Goal: Task Accomplishment & Management: Use online tool/utility

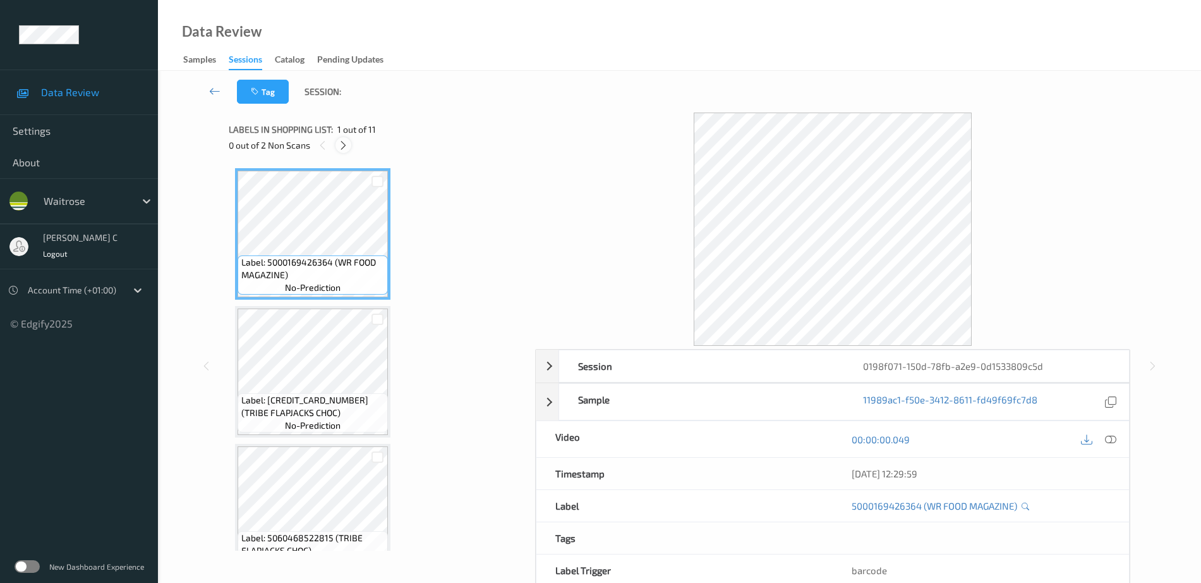
click at [340, 143] on icon at bounding box center [343, 145] width 11 height 11
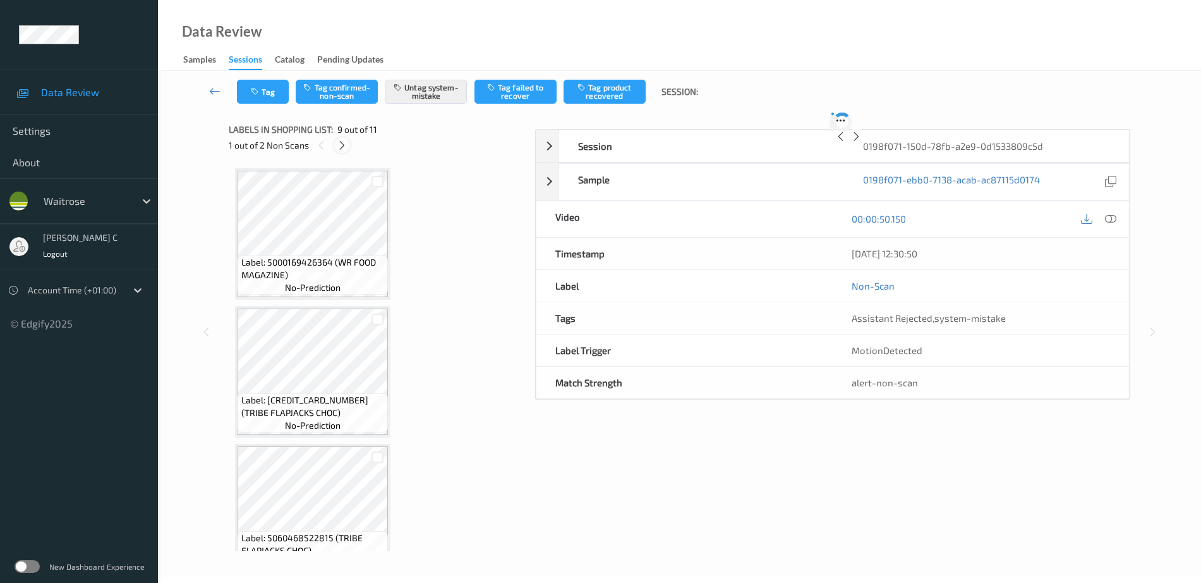
scroll to position [971, 0]
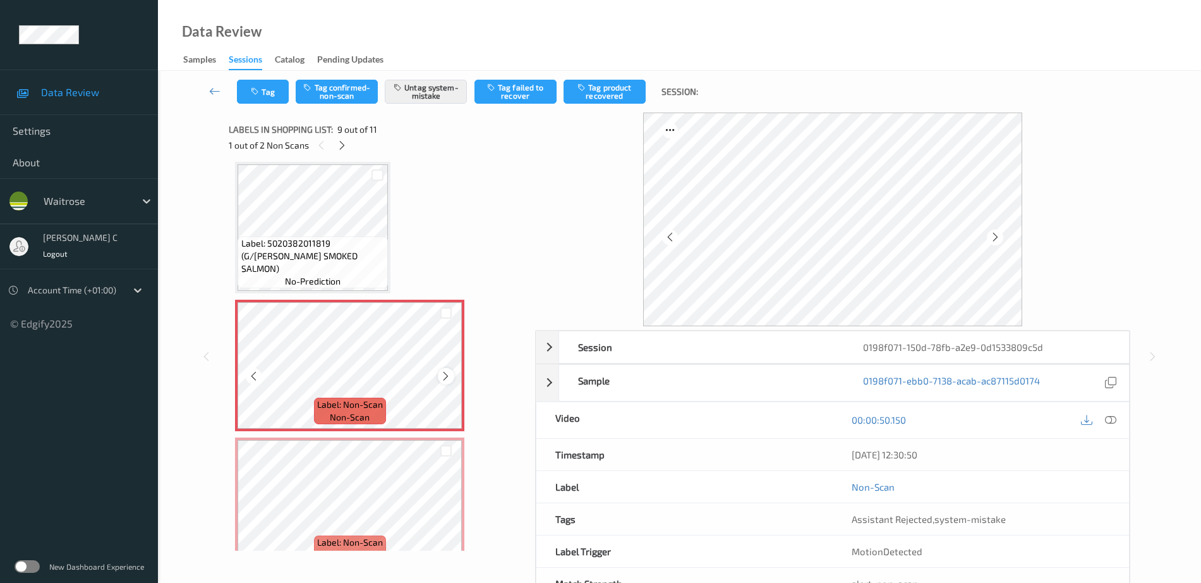
click at [446, 369] on div at bounding box center [446, 376] width 16 height 16
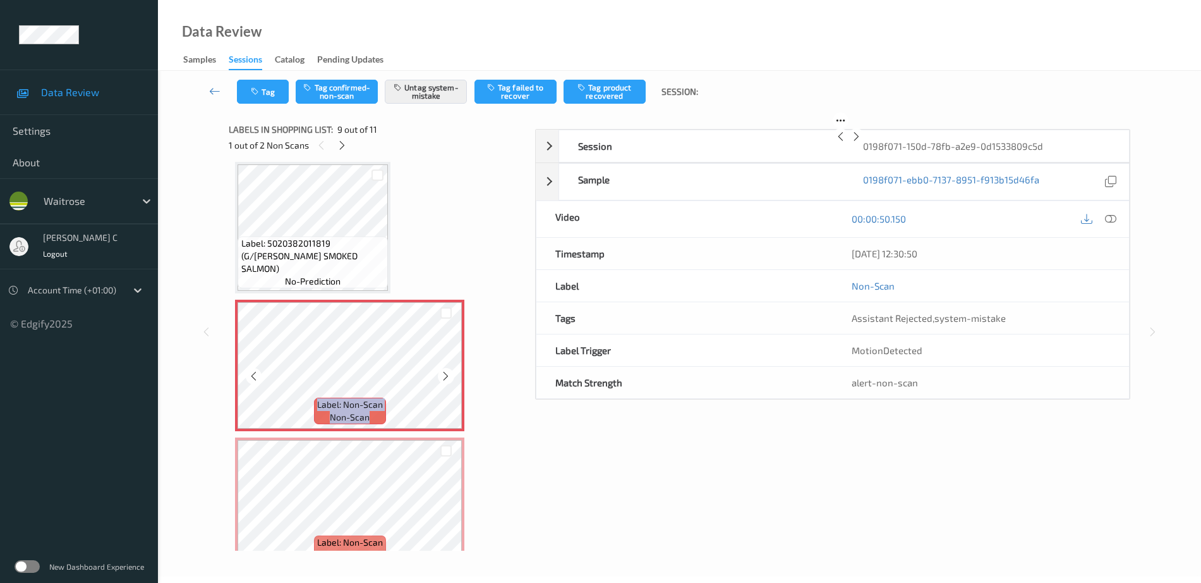
click at [446, 369] on div at bounding box center [446, 376] width 16 height 16
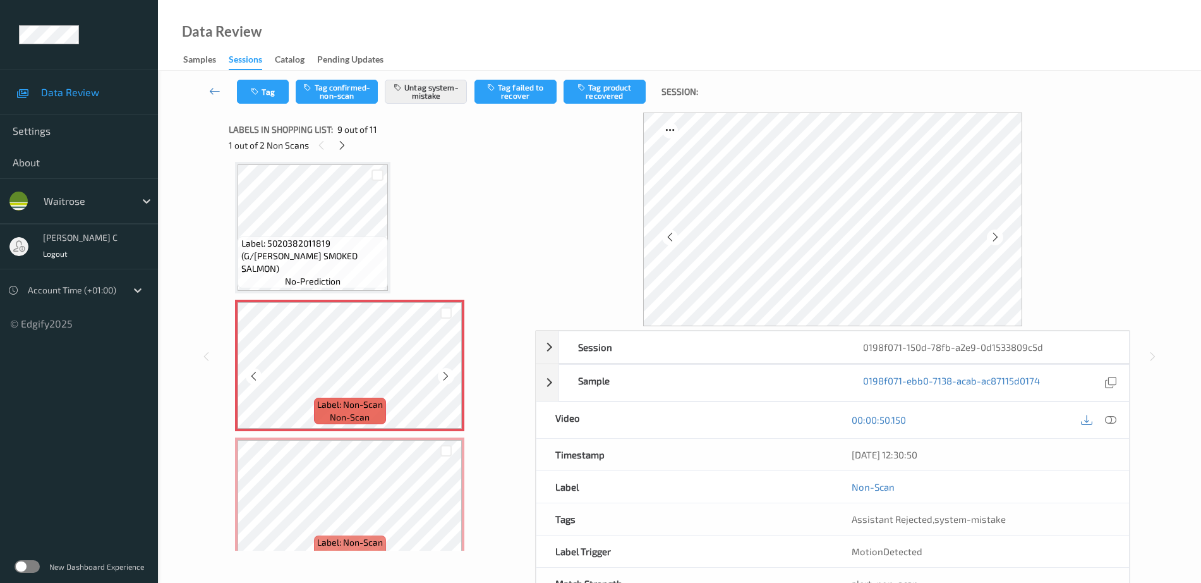
click at [446, 369] on div at bounding box center [446, 376] width 16 height 16
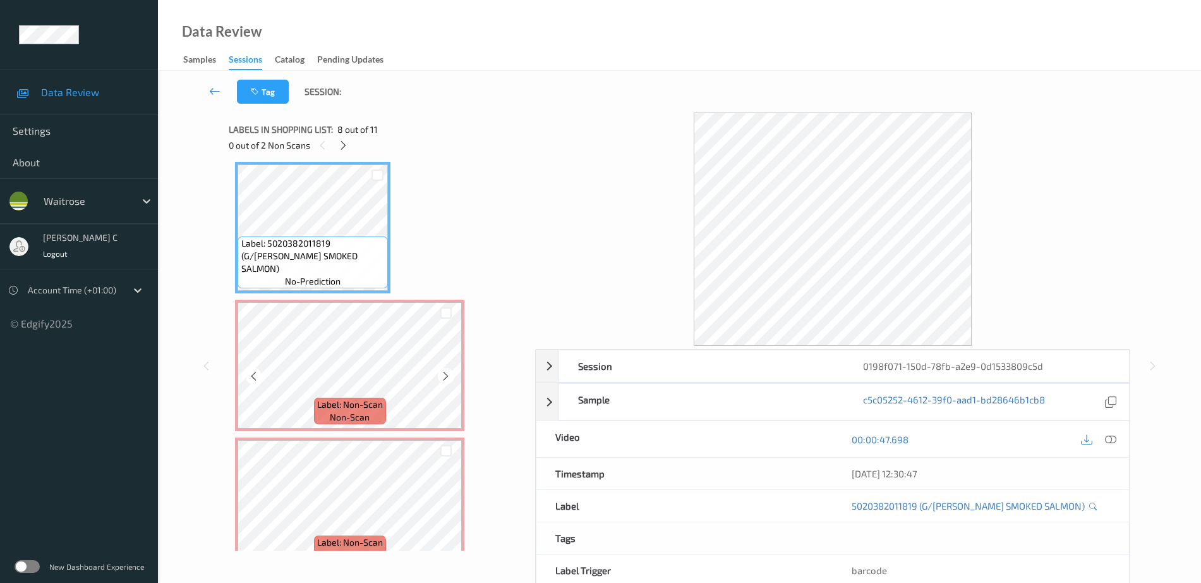
scroll to position [1050, 0]
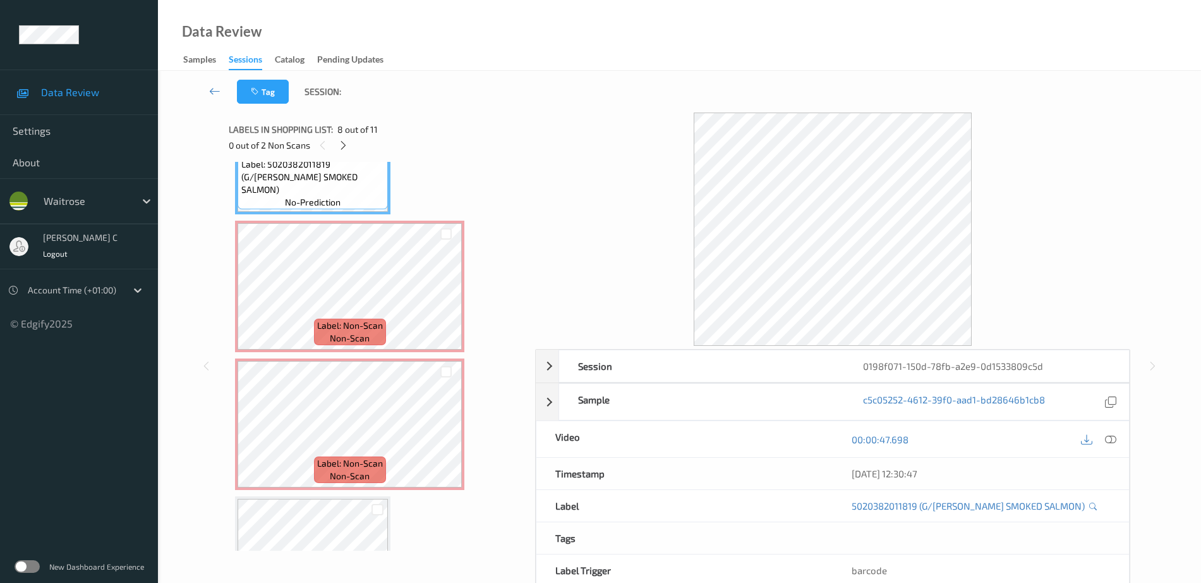
click at [368, 358] on div "Label: Non-Scan non-scan" at bounding box center [349, 423] width 229 height 131
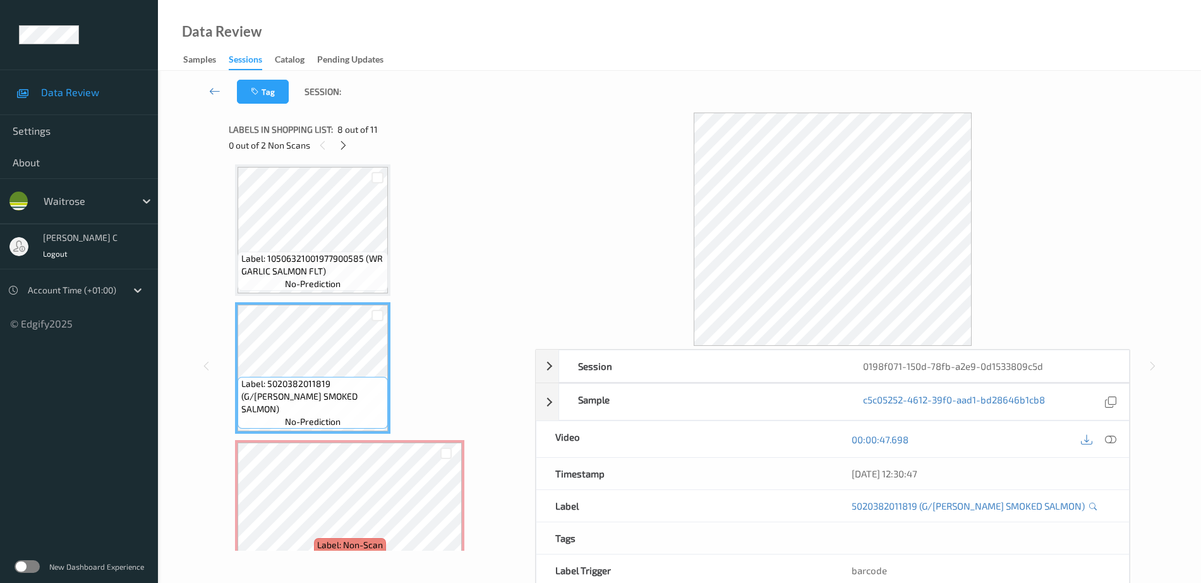
scroll to position [813, 0]
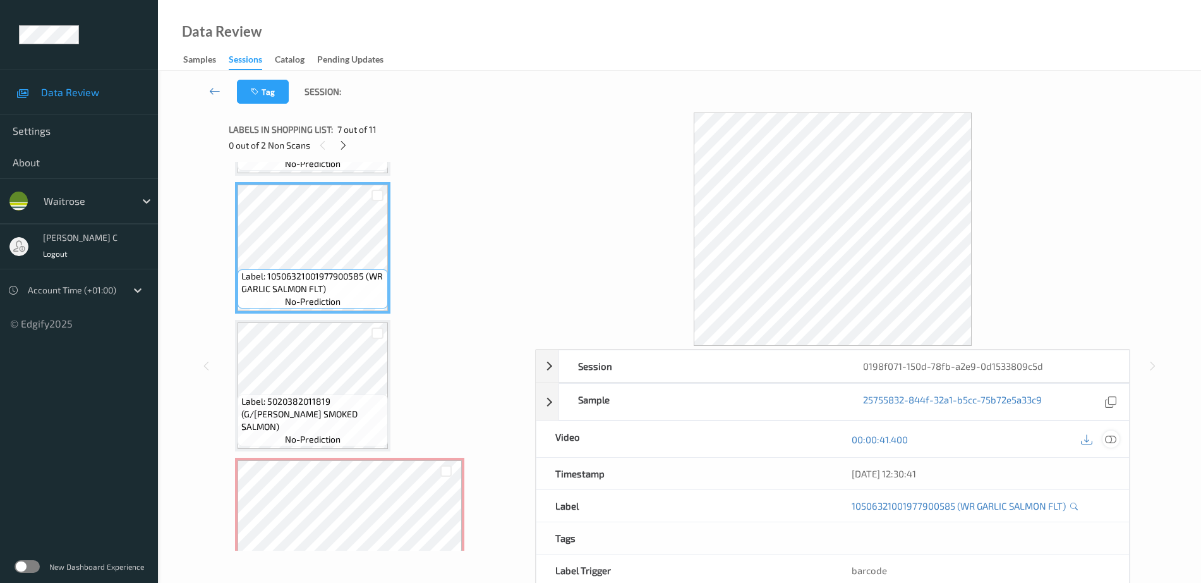
click at [1111, 445] on div at bounding box center [1111, 438] width 17 height 17
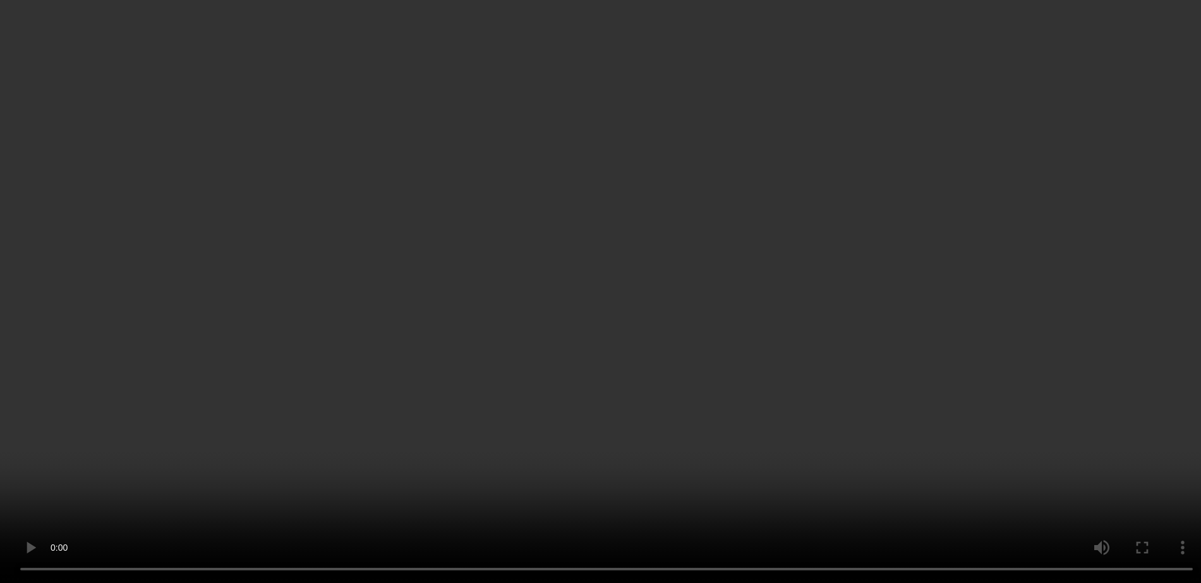
scroll to position [971, 0]
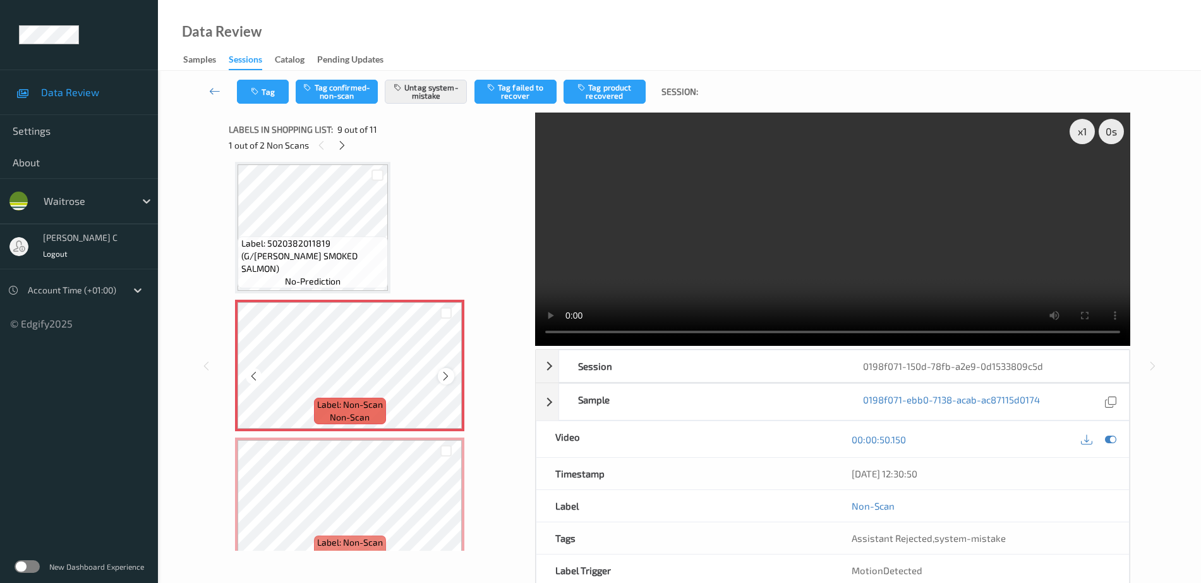
click at [441, 379] on icon at bounding box center [446, 375] width 11 height 11
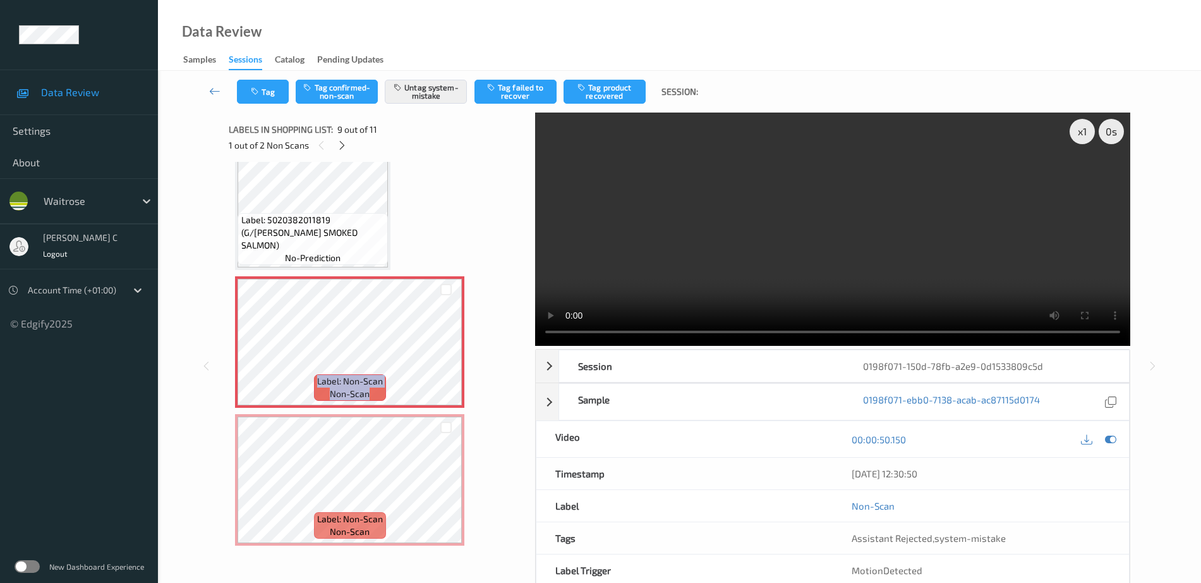
scroll to position [1050, 0]
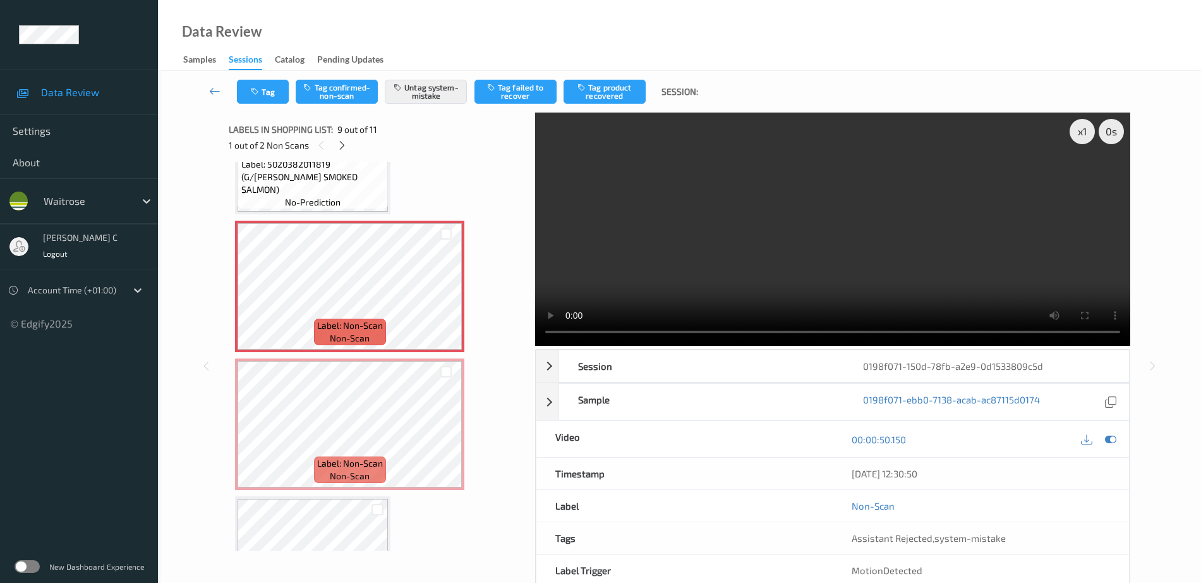
click at [362, 458] on span "Label: Non-Scan" at bounding box center [350, 463] width 66 height 13
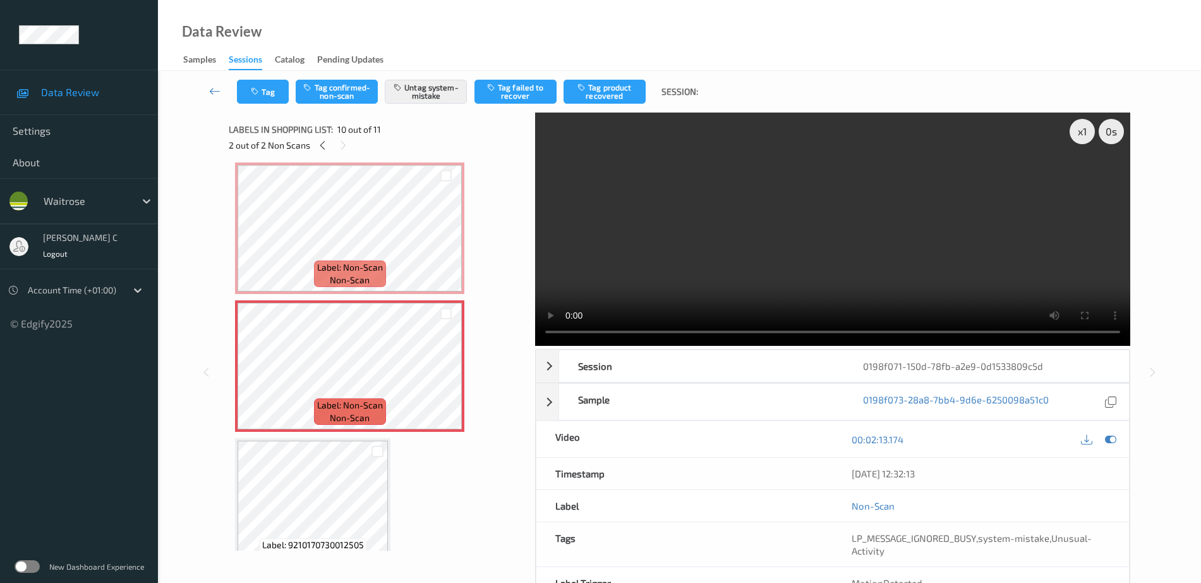
scroll to position [1133, 0]
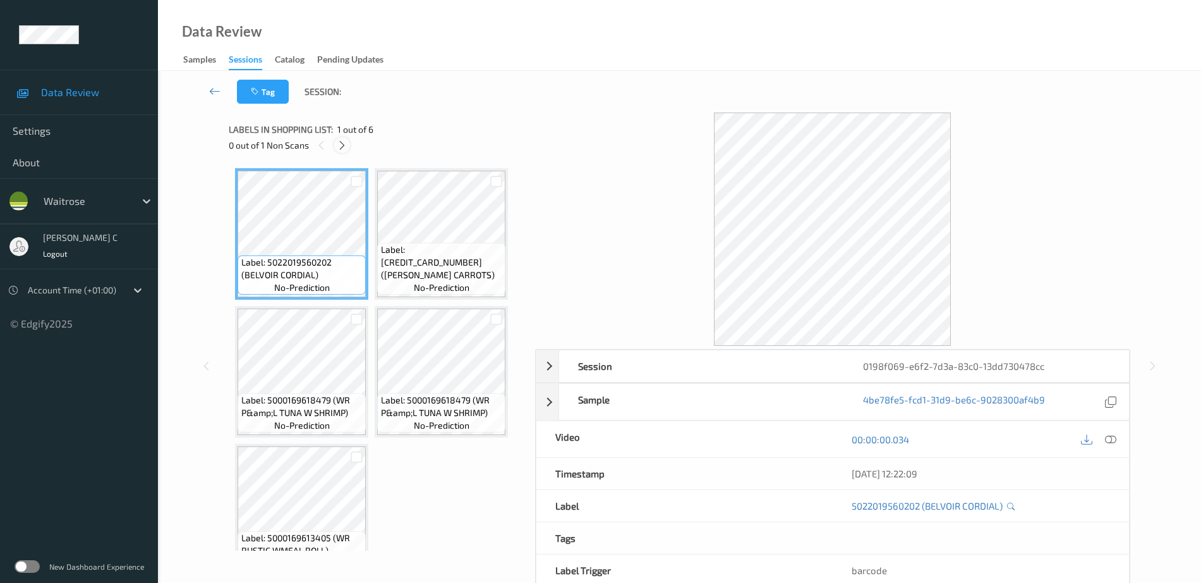
click at [346, 143] on icon at bounding box center [342, 145] width 11 height 11
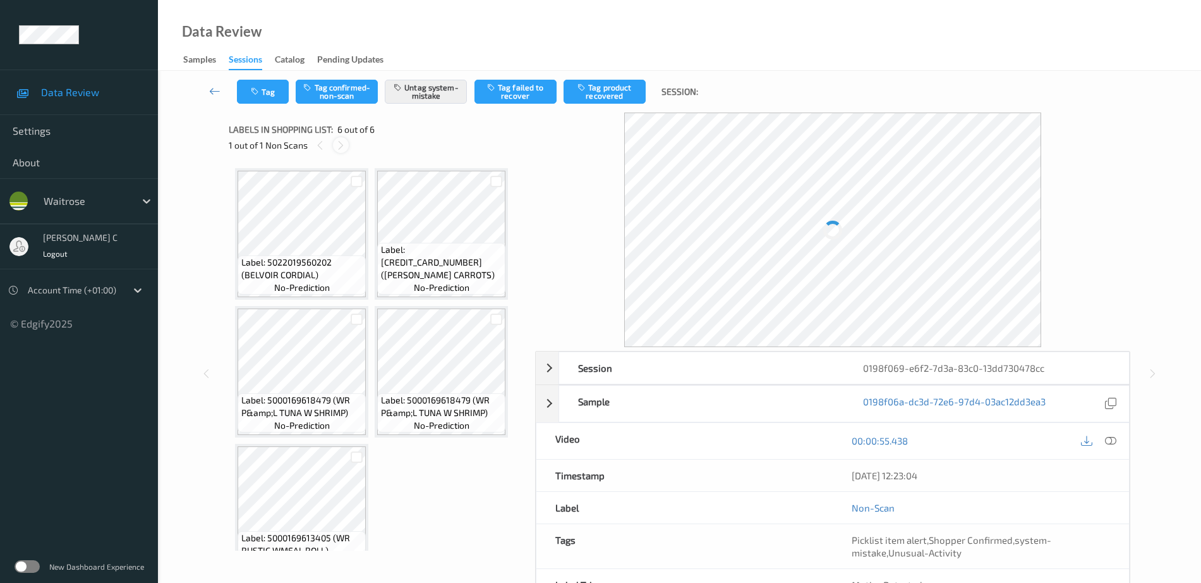
scroll to position [169, 0]
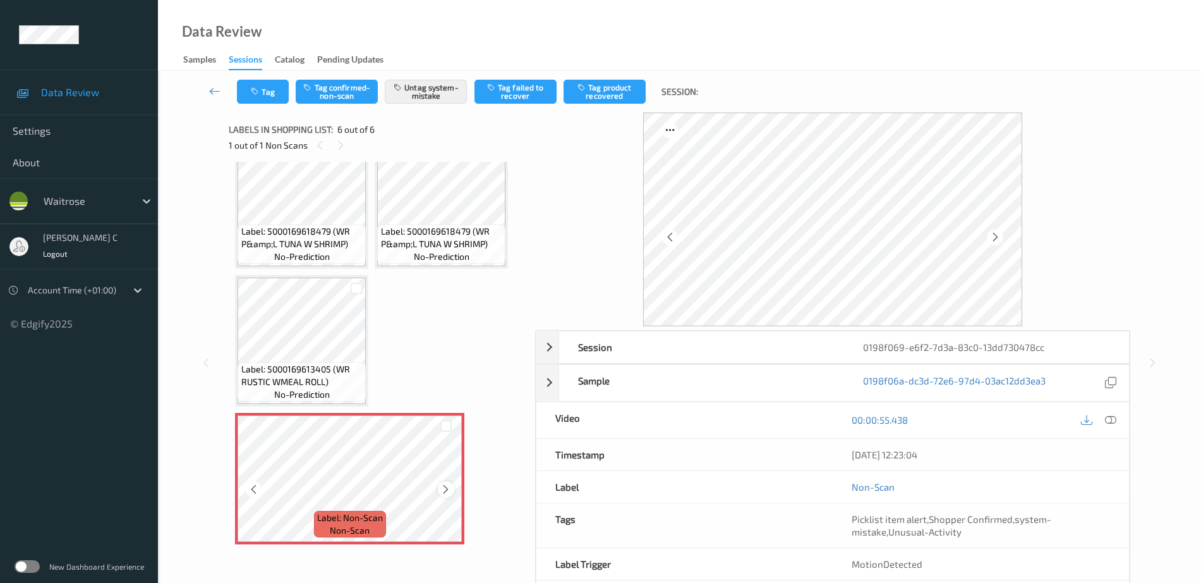
click at [446, 489] on icon at bounding box center [446, 488] width 11 height 11
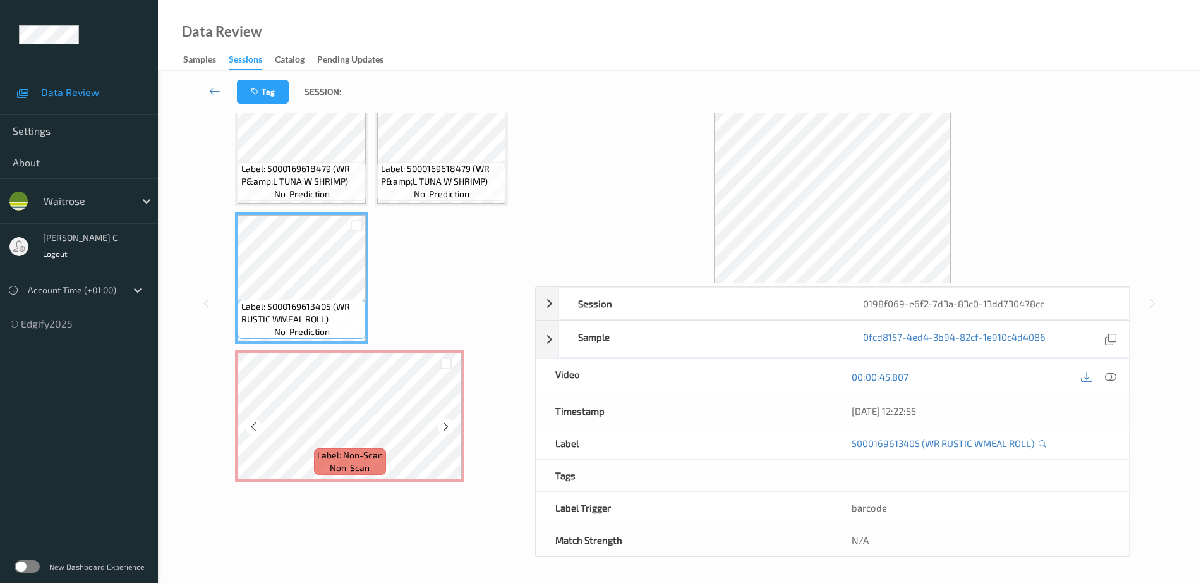
scroll to position [56, 0]
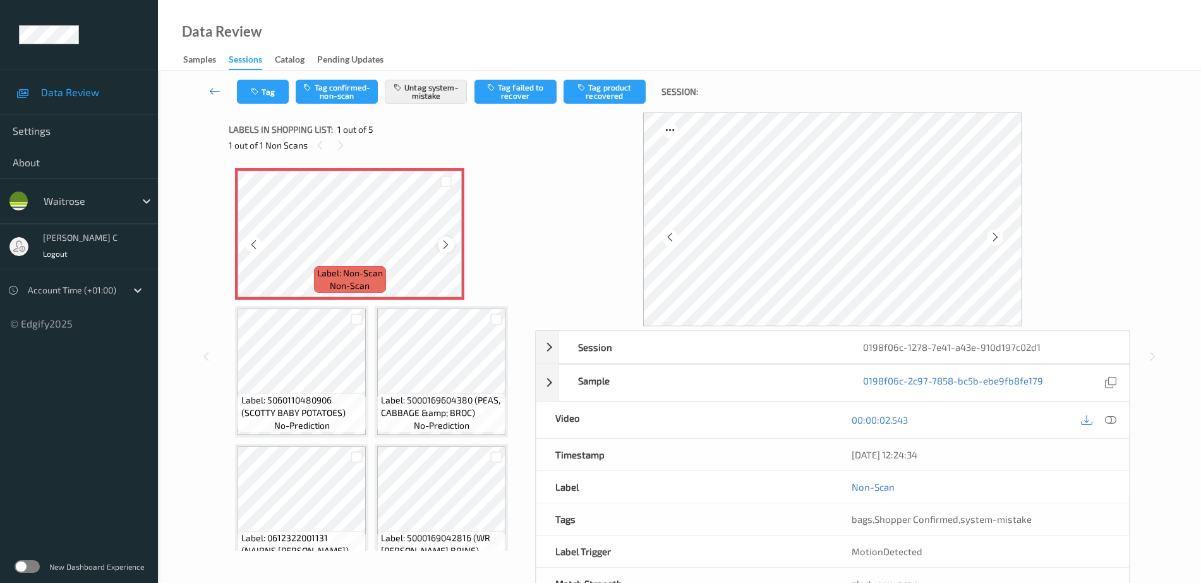
click at [445, 243] on icon at bounding box center [446, 244] width 11 height 11
click at [447, 241] on icon at bounding box center [446, 244] width 11 height 11
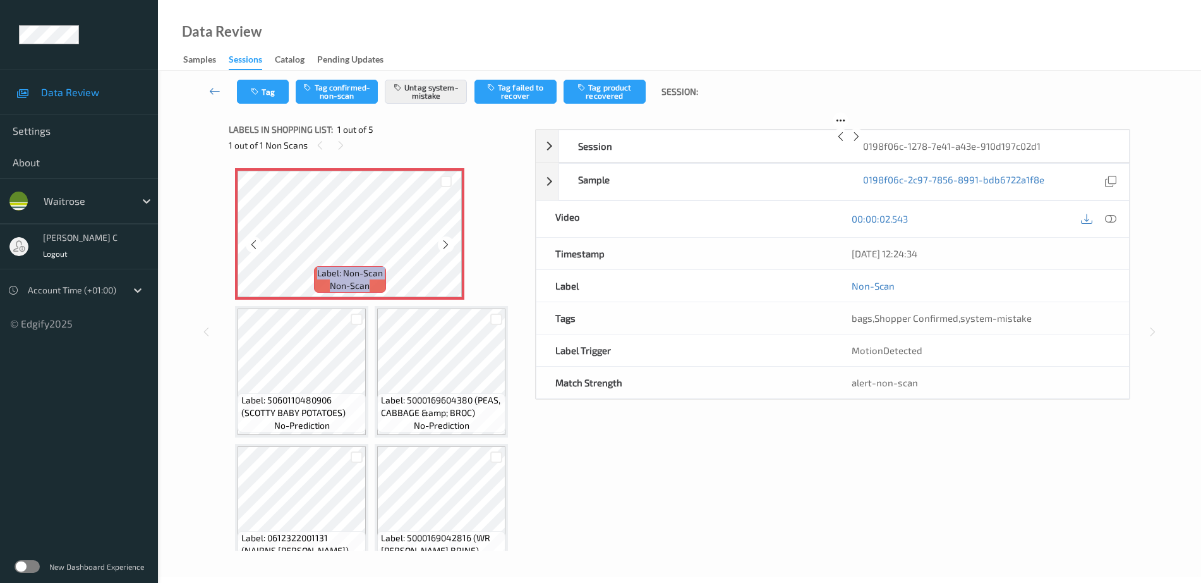
click at [447, 241] on icon at bounding box center [446, 244] width 11 height 11
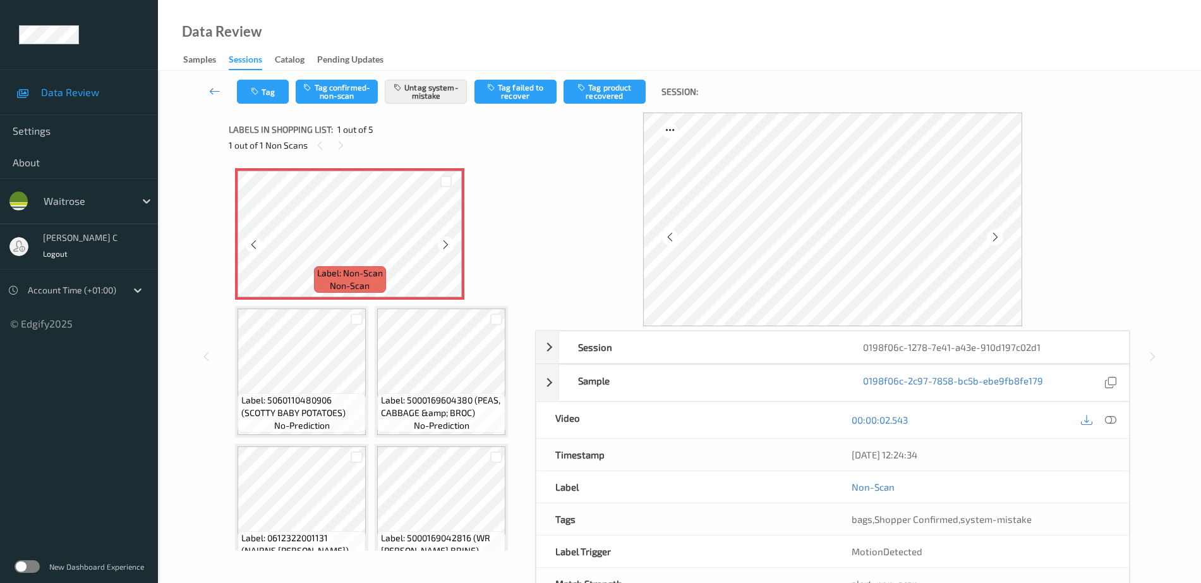
click at [447, 241] on icon at bounding box center [446, 244] width 11 height 11
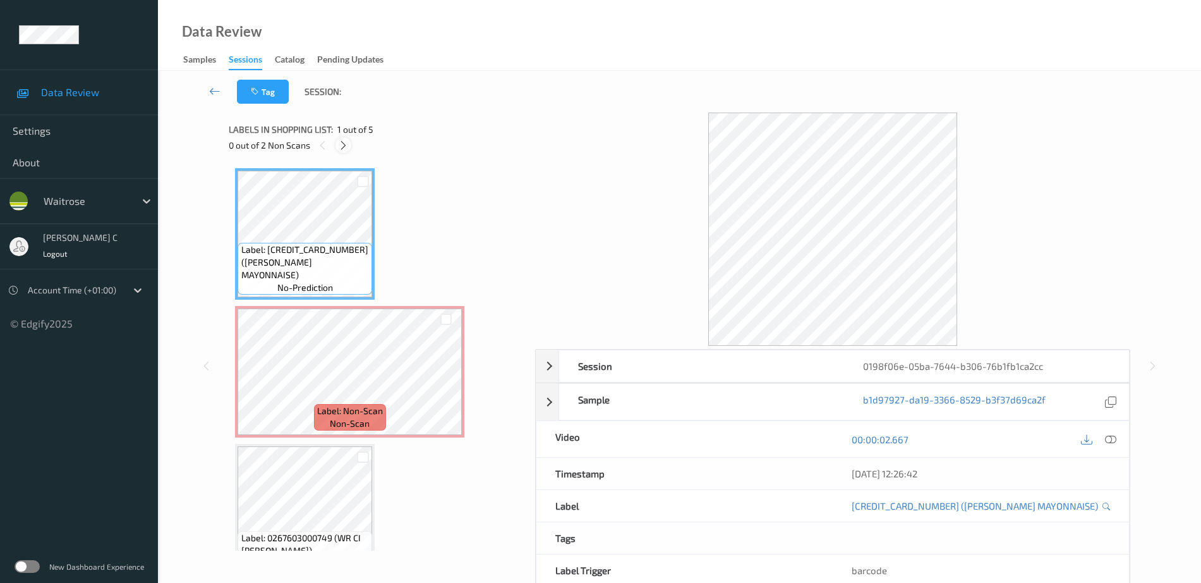
click at [348, 147] on icon at bounding box center [343, 145] width 11 height 11
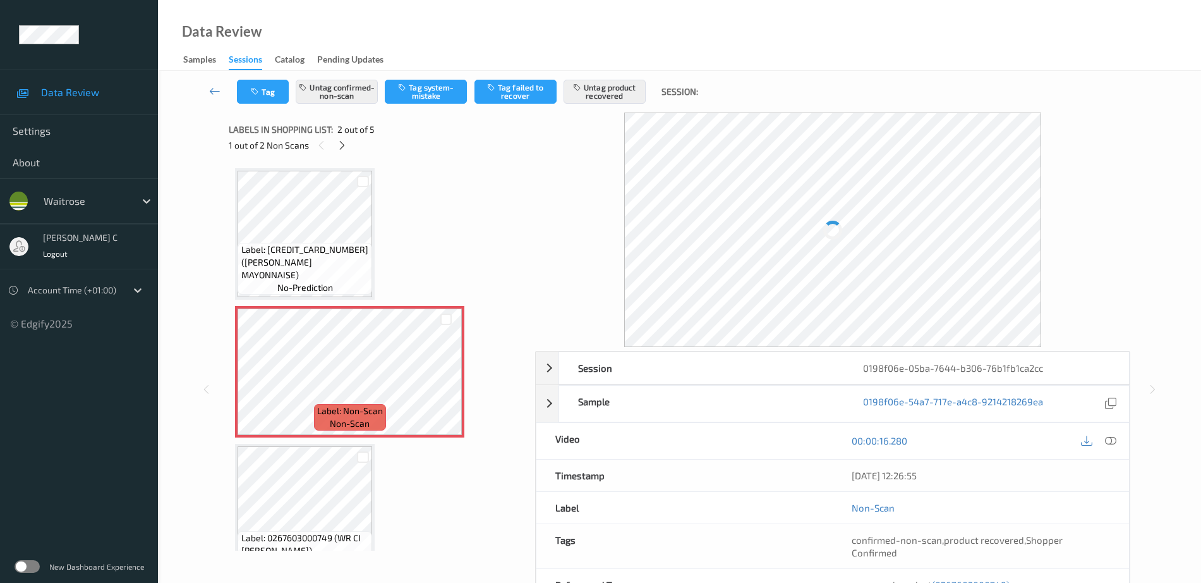
scroll to position [6, 0]
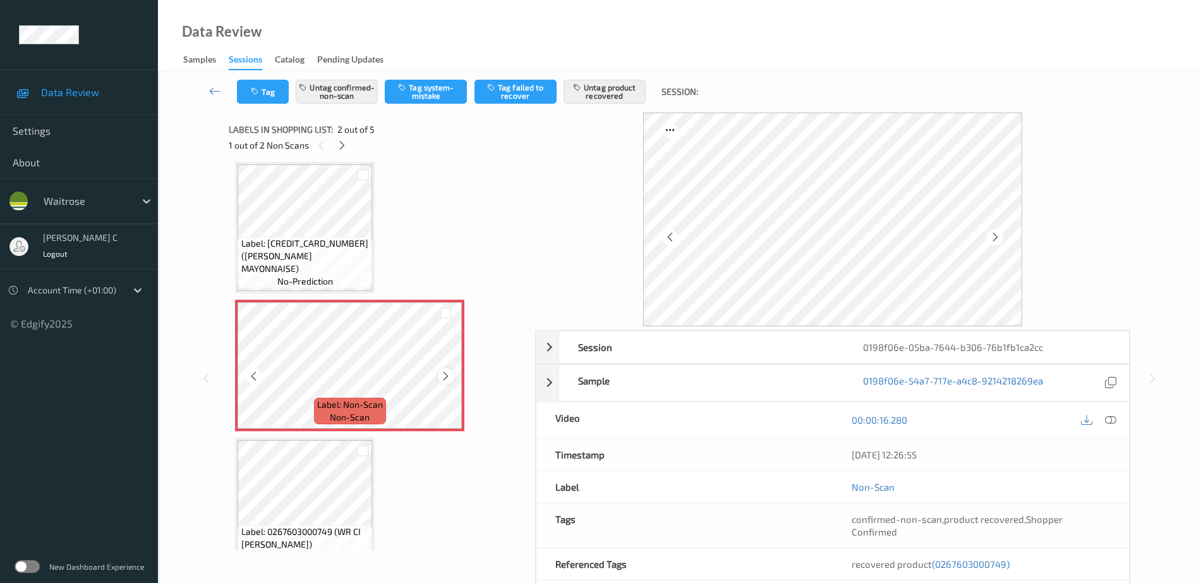
click at [448, 375] on icon at bounding box center [446, 375] width 11 height 11
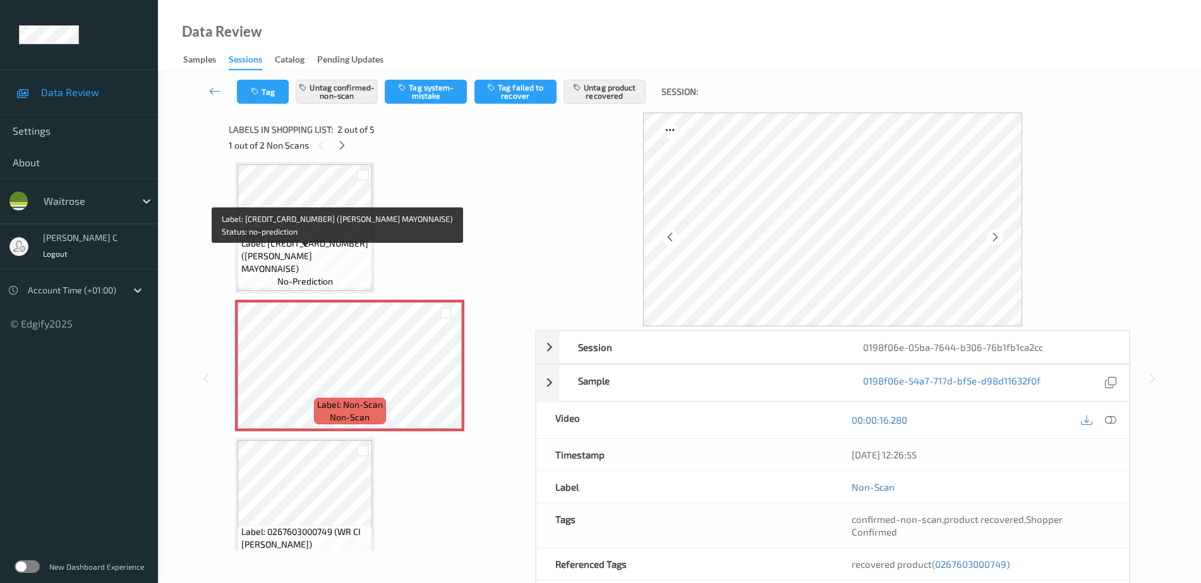
drag, startPoint x: 336, startPoint y: 262, endPoint x: 338, endPoint y: 269, distance: 6.6
click at [336, 262] on span "Label: 5000169020067 (WR ESS MAYONNAISE)" at bounding box center [305, 256] width 128 height 38
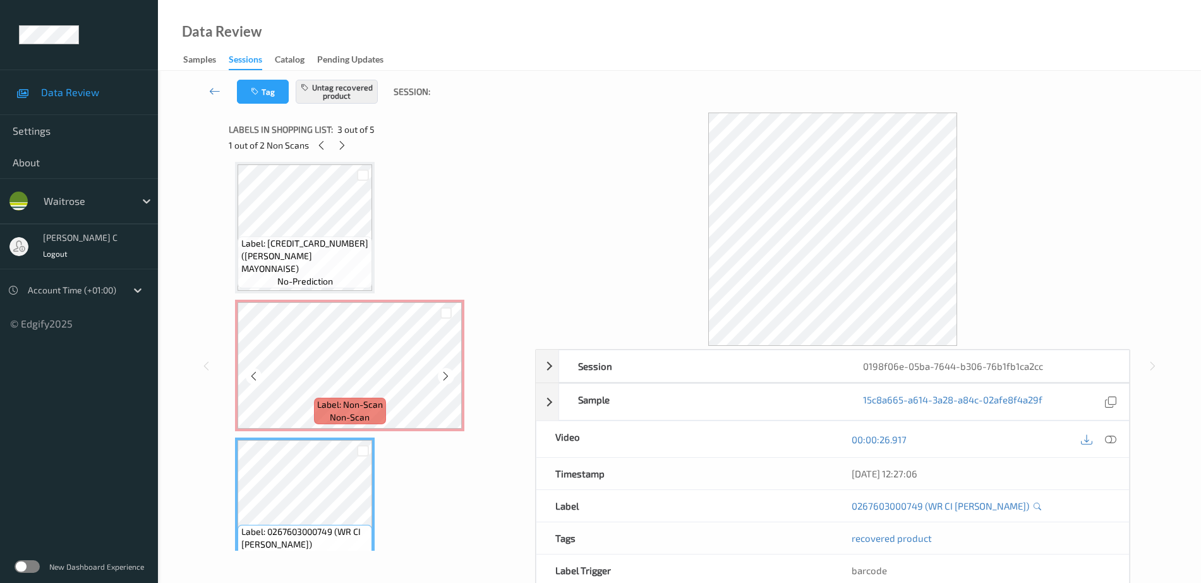
click at [297, 299] on div "Label: 5000169020067 (WR ESS MAYONNAISE) no-prediction Label: Non-Scan non-scan…" at bounding box center [377, 503] width 285 height 683
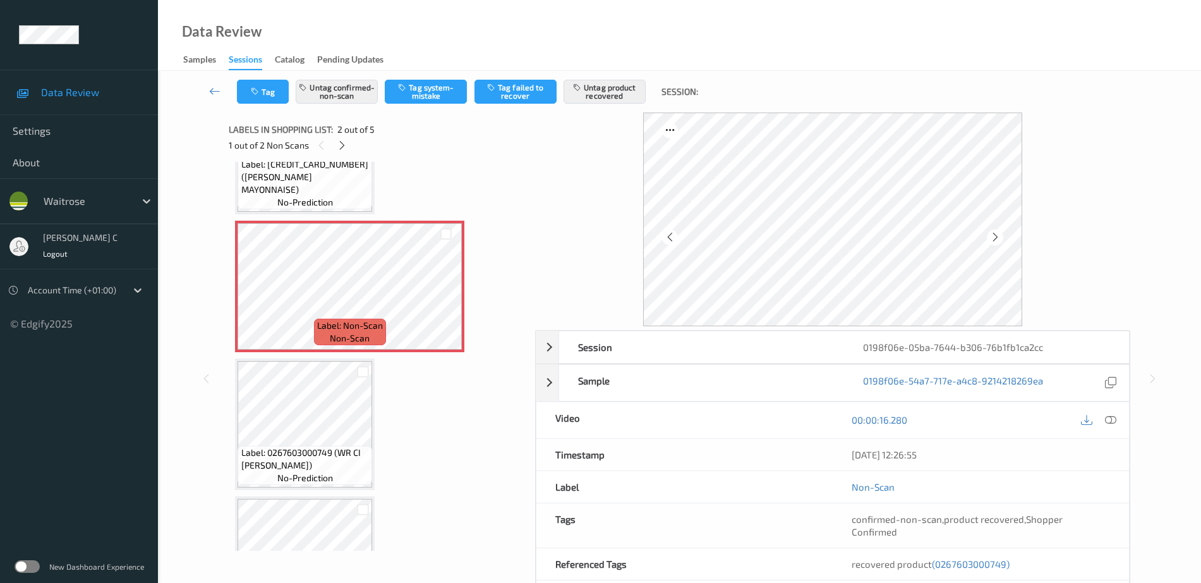
click at [315, 448] on span "Label: 0267603000749 (WR CI ROOT GINGER)" at bounding box center [305, 458] width 128 height 25
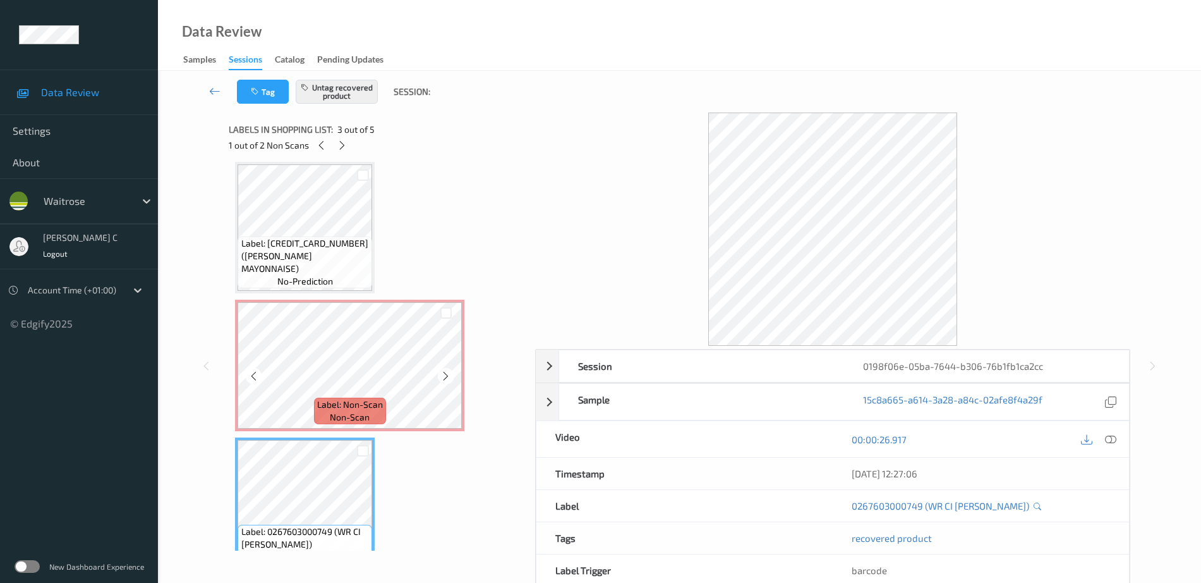
scroll to position [307, 0]
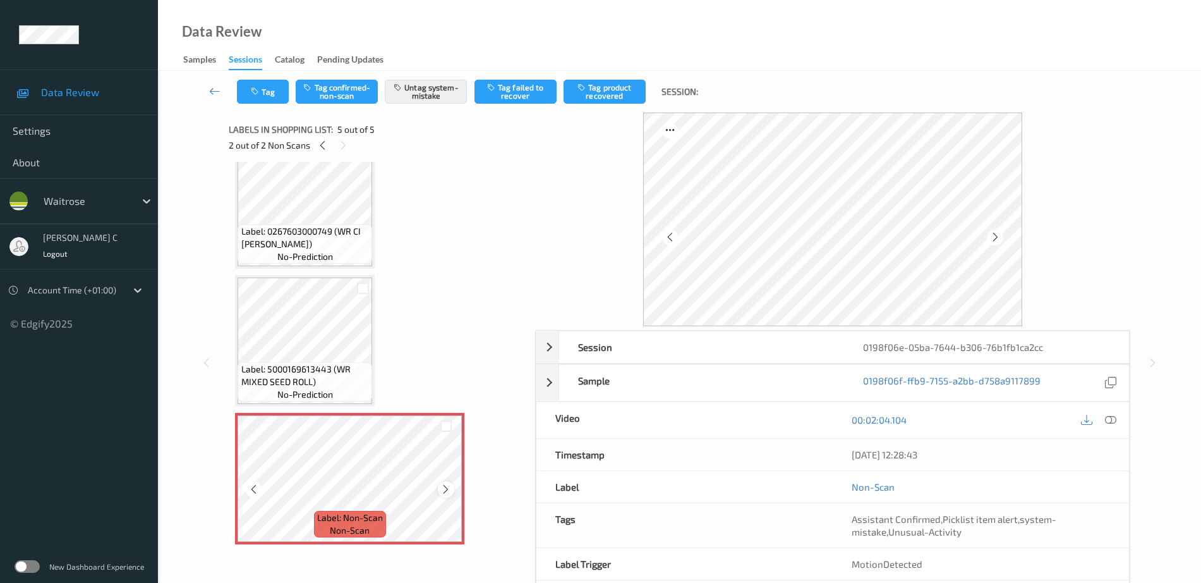
click at [446, 487] on icon at bounding box center [446, 488] width 11 height 11
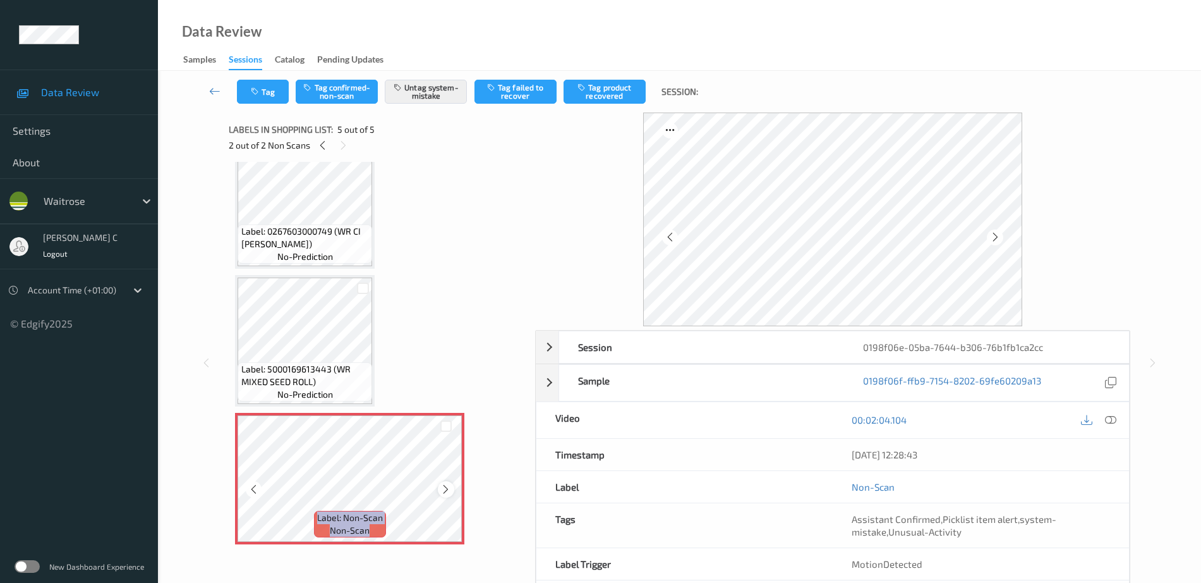
click at [447, 487] on icon at bounding box center [446, 488] width 11 height 11
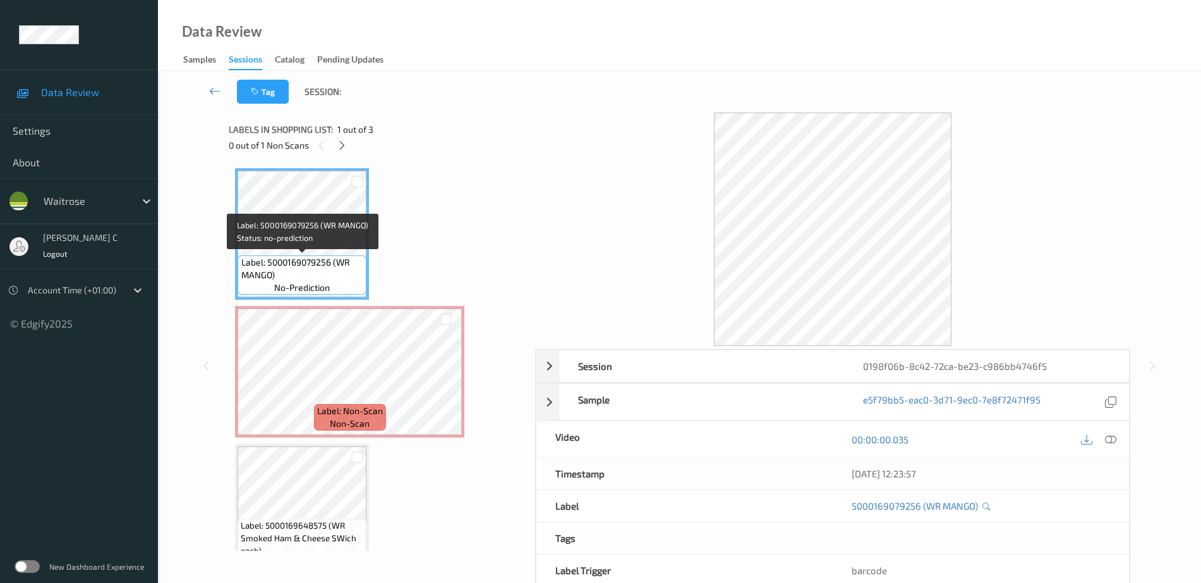
click at [313, 264] on span "Label: 5000169079256 (WR MANGO)" at bounding box center [302, 268] width 123 height 25
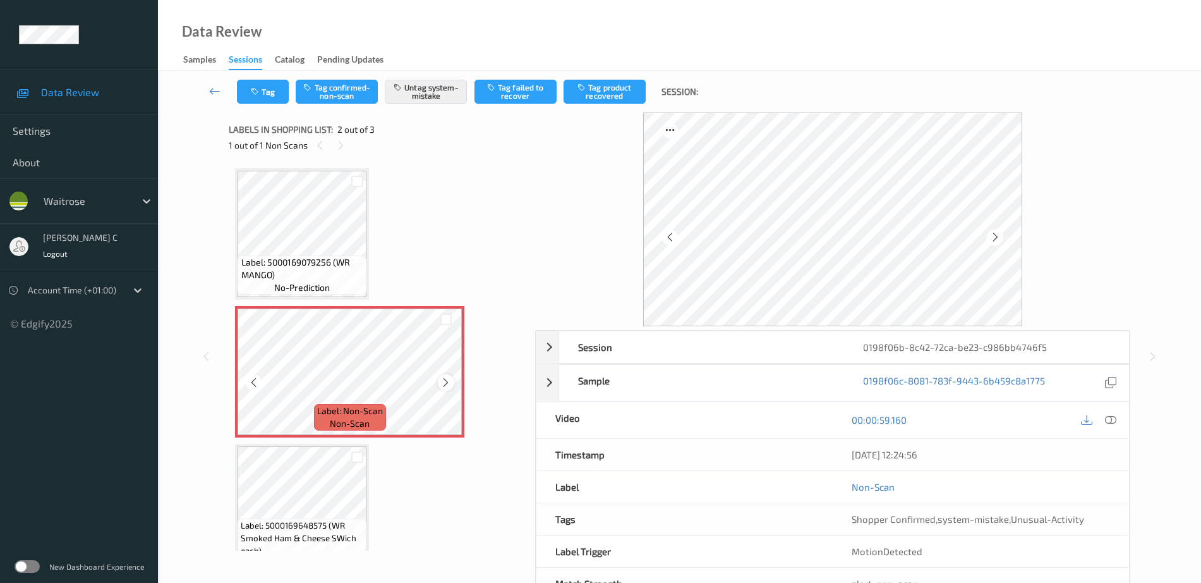
click at [446, 385] on icon at bounding box center [446, 382] width 11 height 11
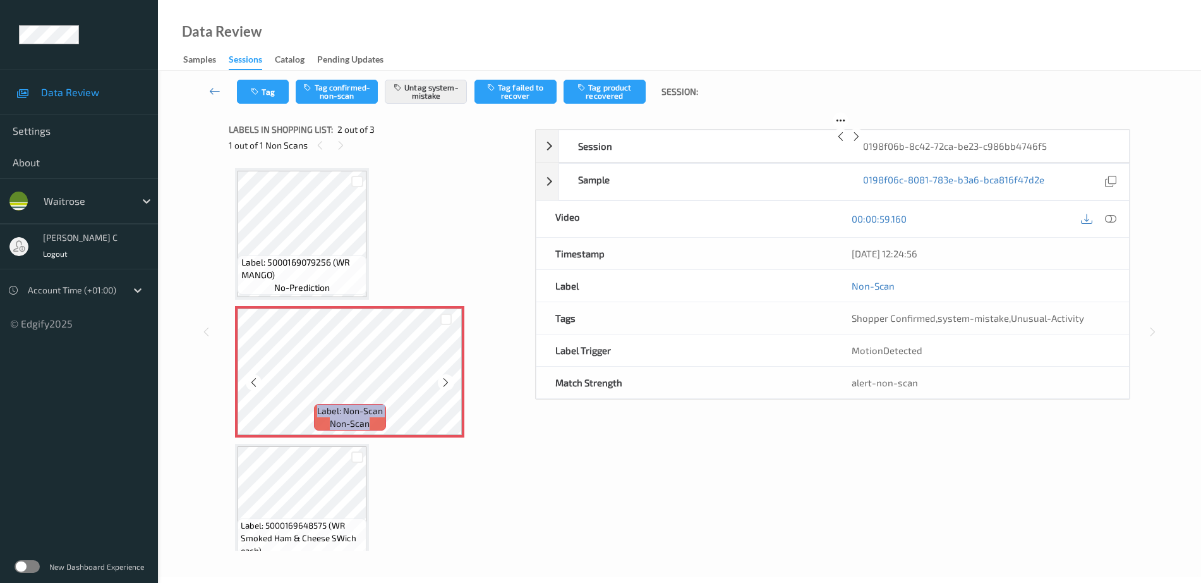
click at [446, 385] on icon at bounding box center [446, 382] width 11 height 11
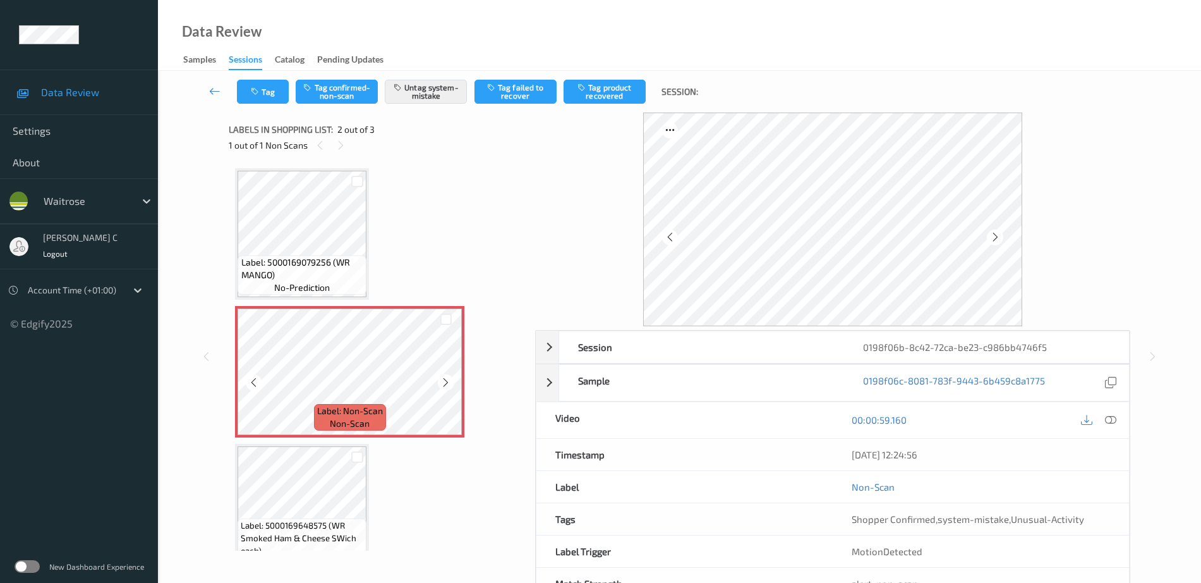
scroll to position [31, 0]
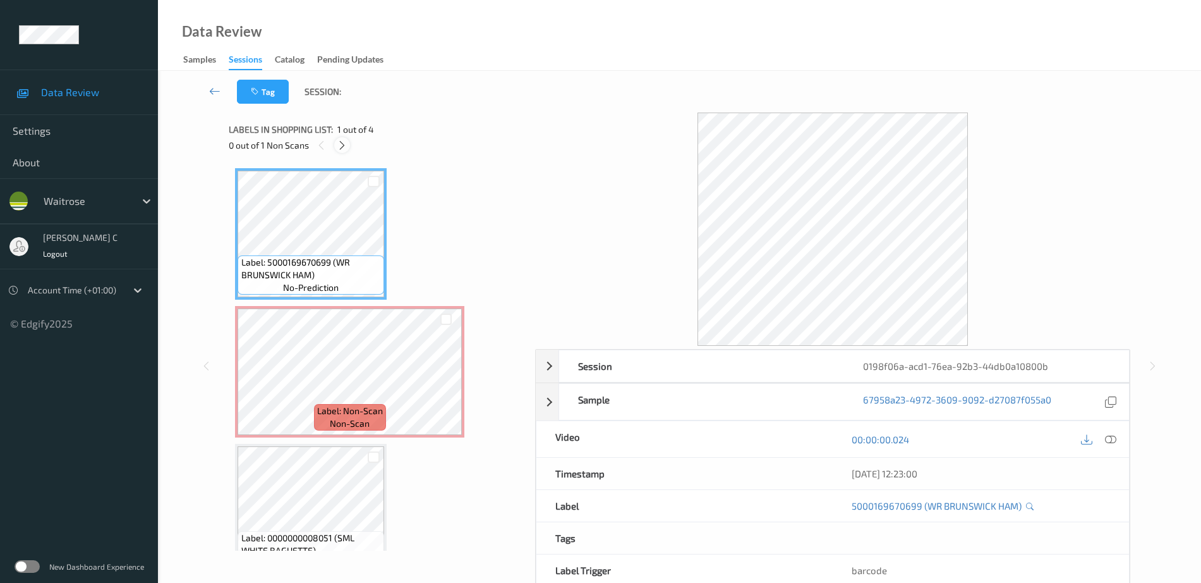
click at [342, 149] on icon at bounding box center [342, 145] width 11 height 11
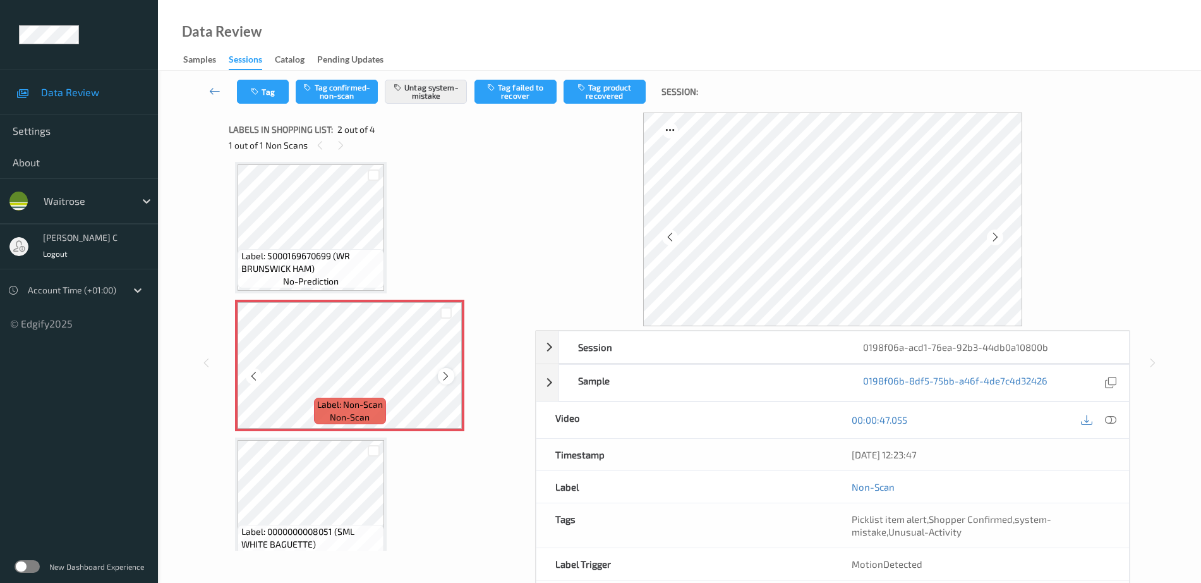
click at [446, 371] on icon at bounding box center [446, 375] width 11 height 11
click at [365, 263] on span "Label: 5000169670699 (WR BRUNSWICK HAM)" at bounding box center [311, 262] width 140 height 25
click at [447, 376] on icon at bounding box center [446, 375] width 11 height 11
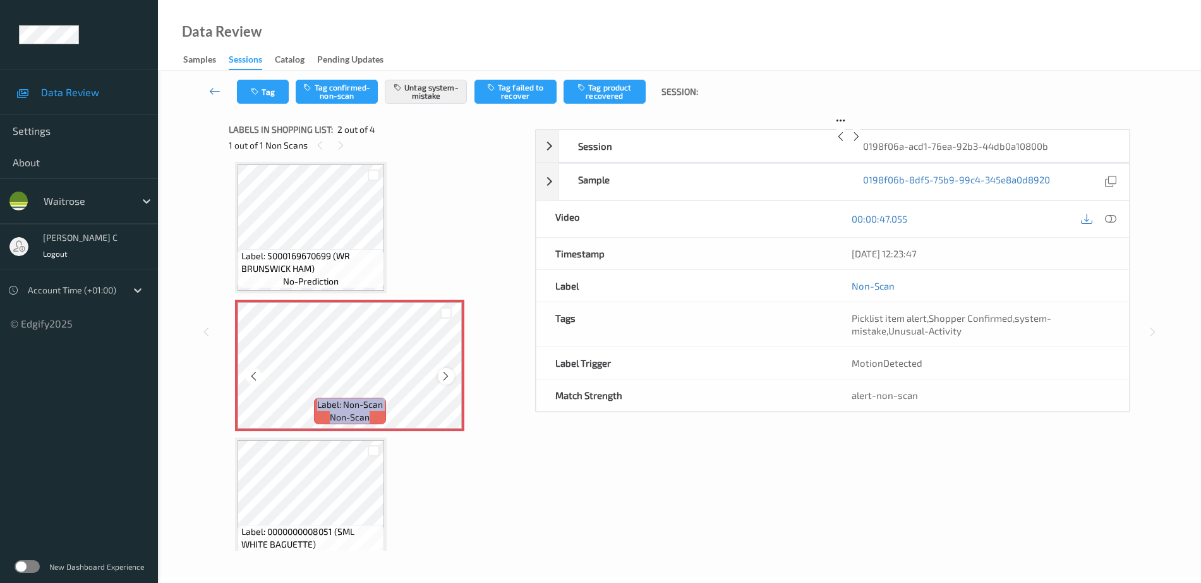
click at [446, 376] on icon at bounding box center [446, 375] width 11 height 11
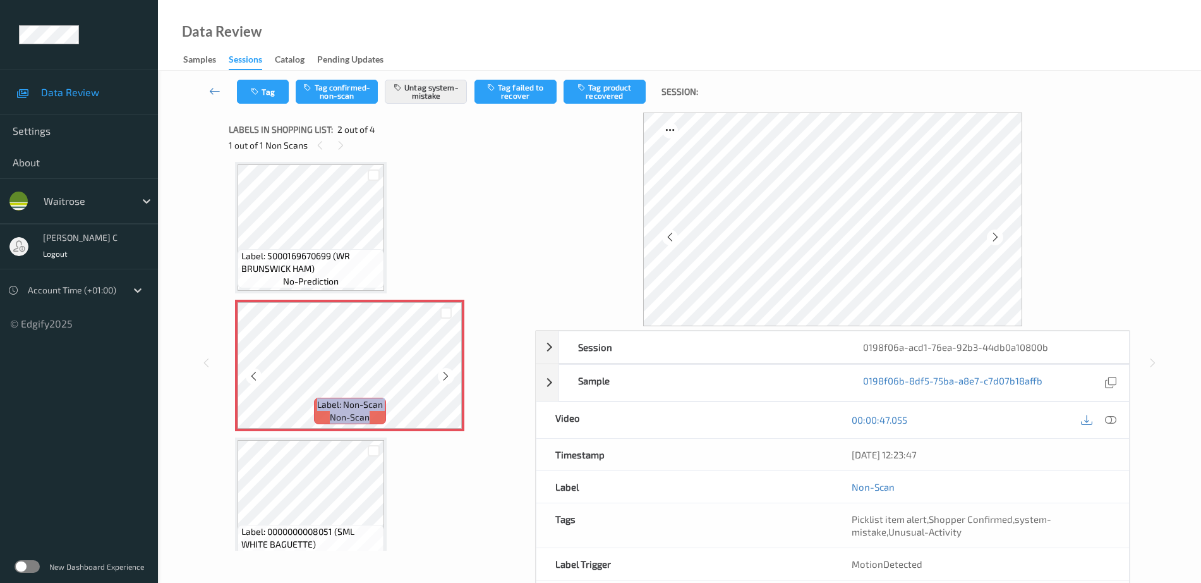
click at [446, 376] on icon at bounding box center [446, 375] width 11 height 11
